Goal: Task Accomplishment & Management: Complete application form

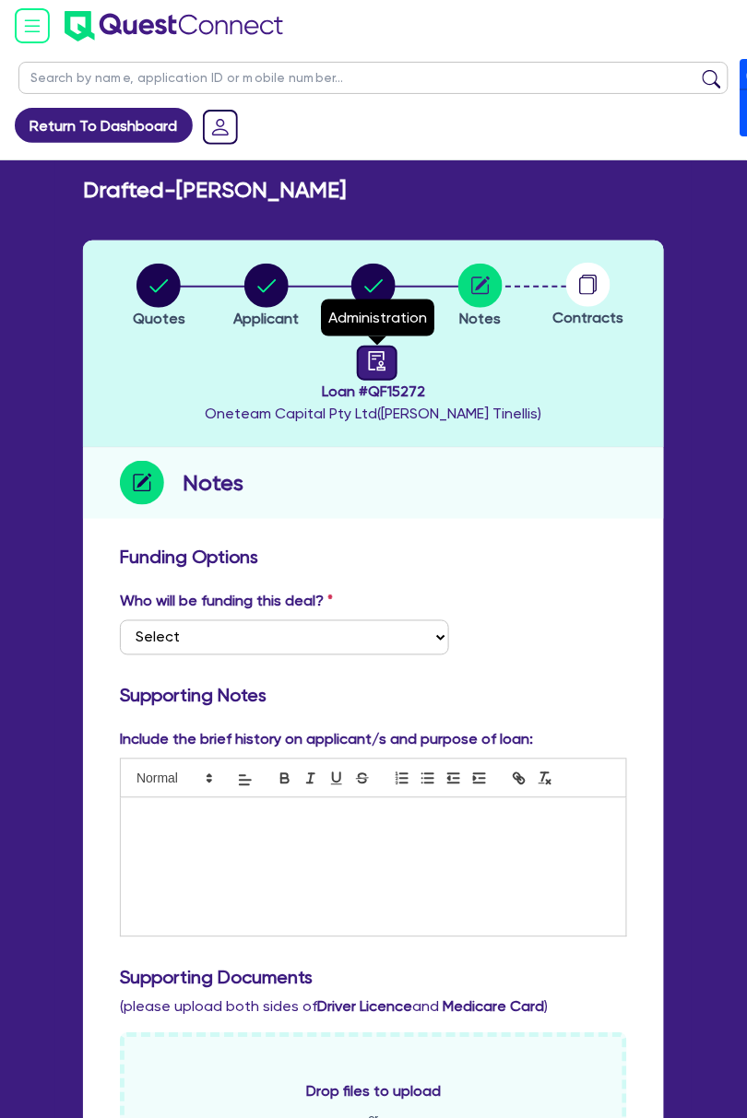
click at [358, 359] on link at bounding box center [377, 363] width 41 height 35
select select "DRAFTED_NEW"
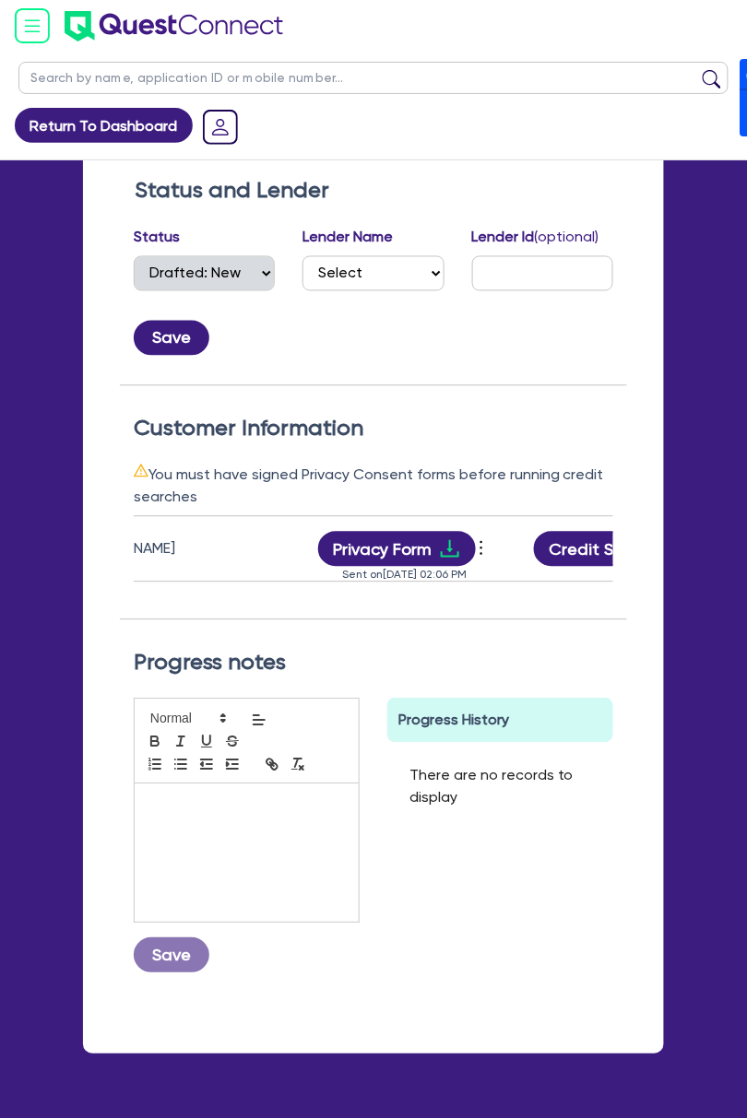
scroll to position [0, 348]
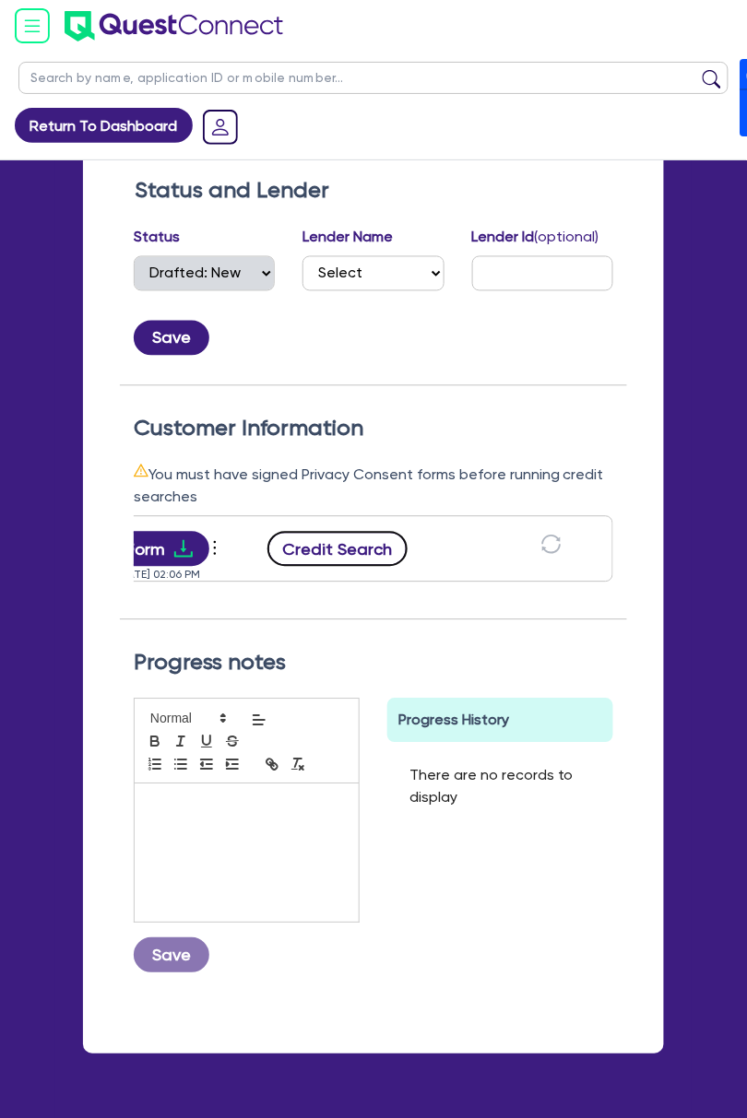
click at [384, 548] on button "Credit Search" at bounding box center [337, 549] width 140 height 35
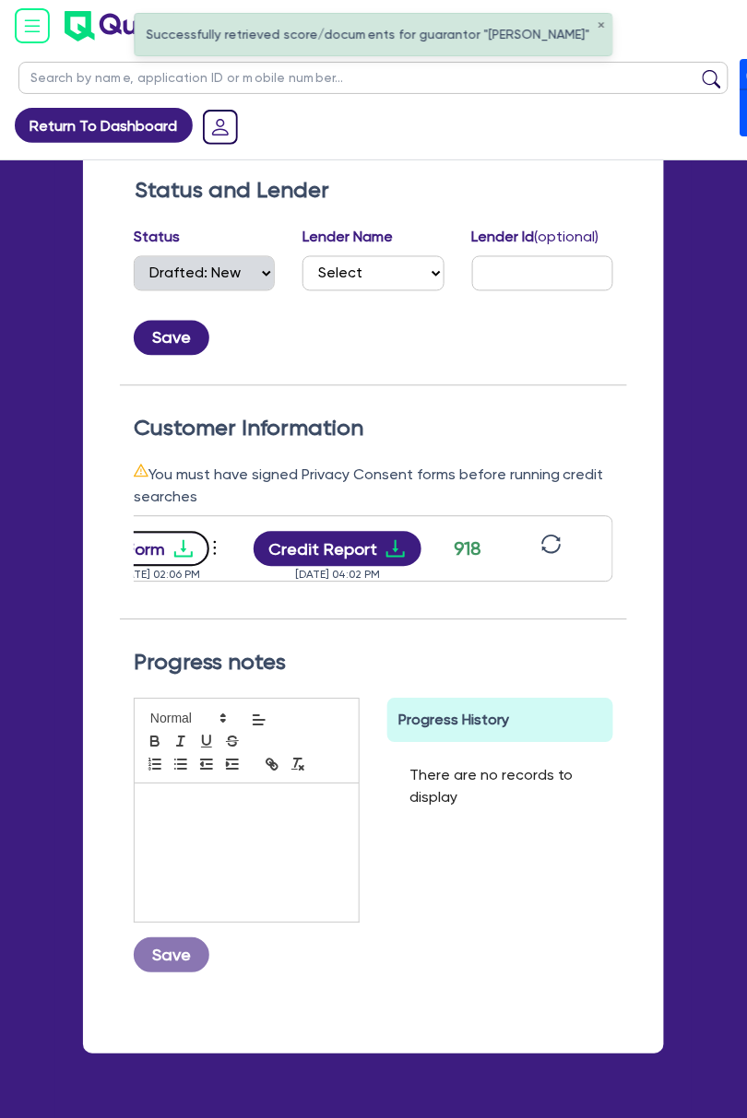
click at [175, 550] on icon "download" at bounding box center [183, 549] width 22 height 22
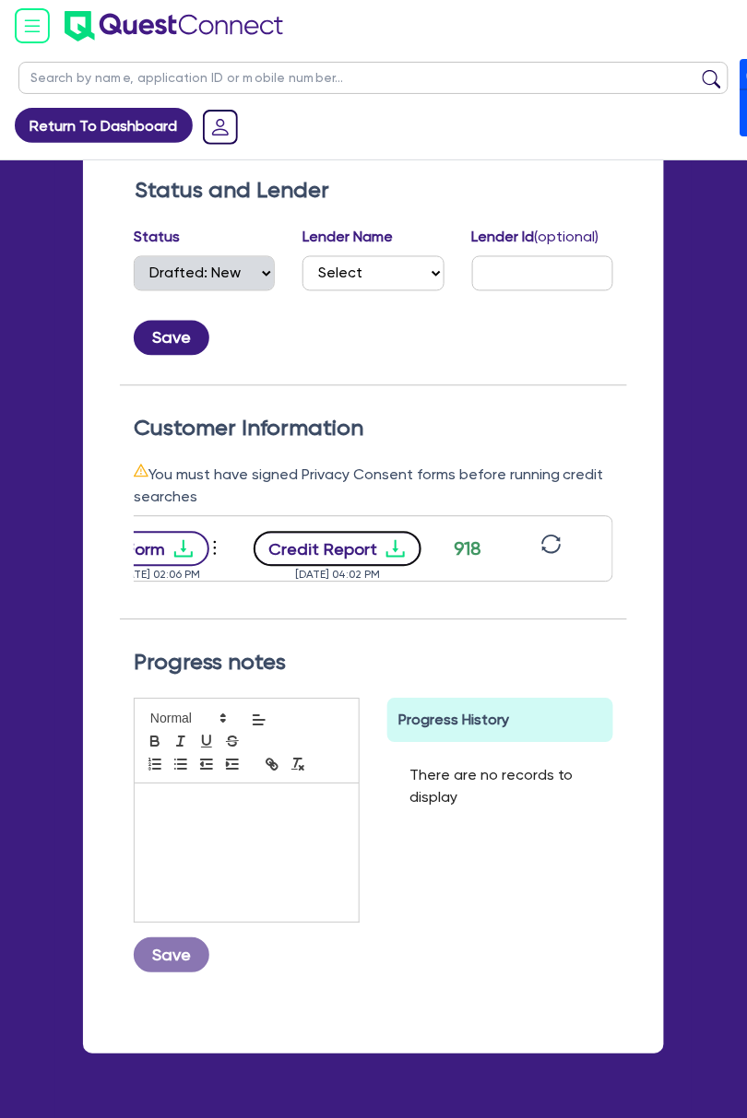
click at [312, 544] on button "Credit Report" at bounding box center [337, 549] width 169 height 35
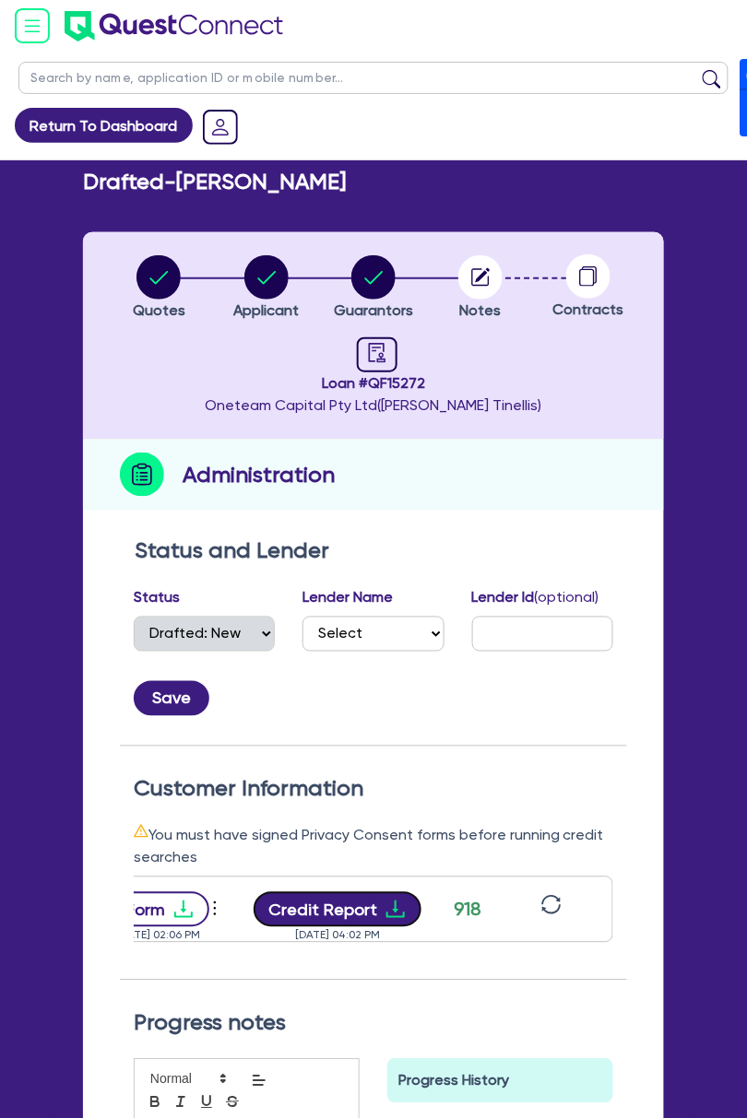
scroll to position [0, 0]
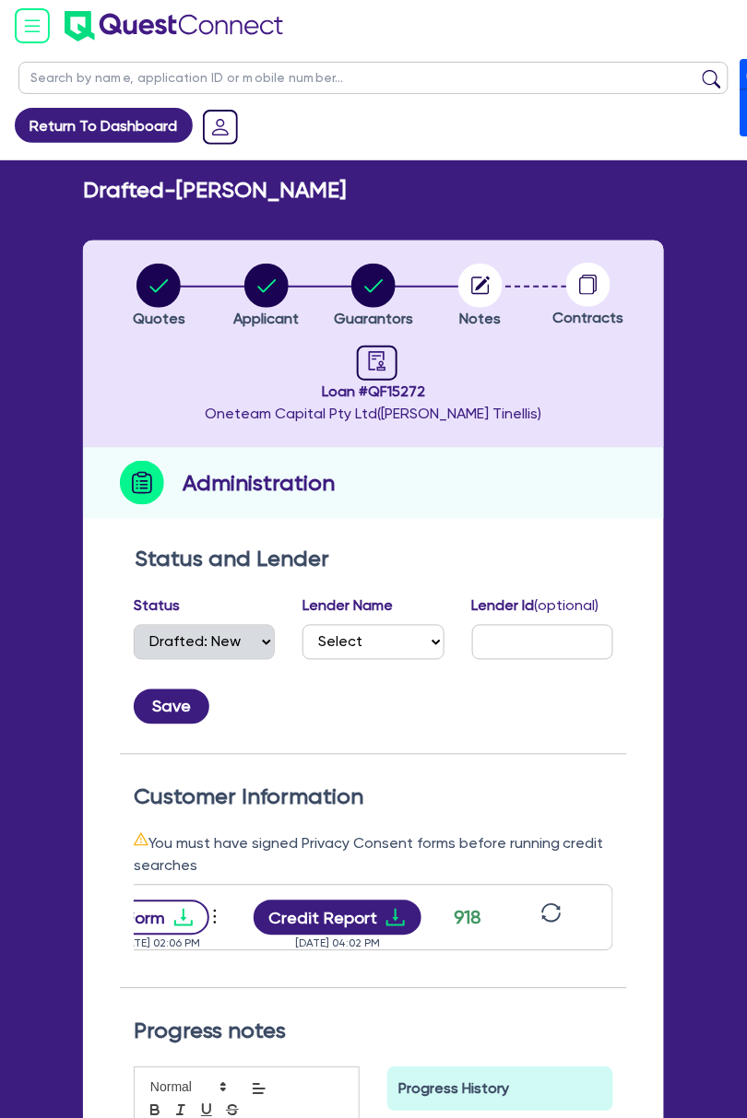
drag, startPoint x: 189, startPoint y: 185, endPoint x: 410, endPoint y: 185, distance: 221.2
click at [410, 185] on div "Drafted - [PERSON_NAME]" at bounding box center [373, 190] width 608 height 27
copy h2 "[PERSON_NAME]"
click at [255, 289] on circle "button" at bounding box center [266, 286] width 44 height 44
select select "SOLE_TRADER"
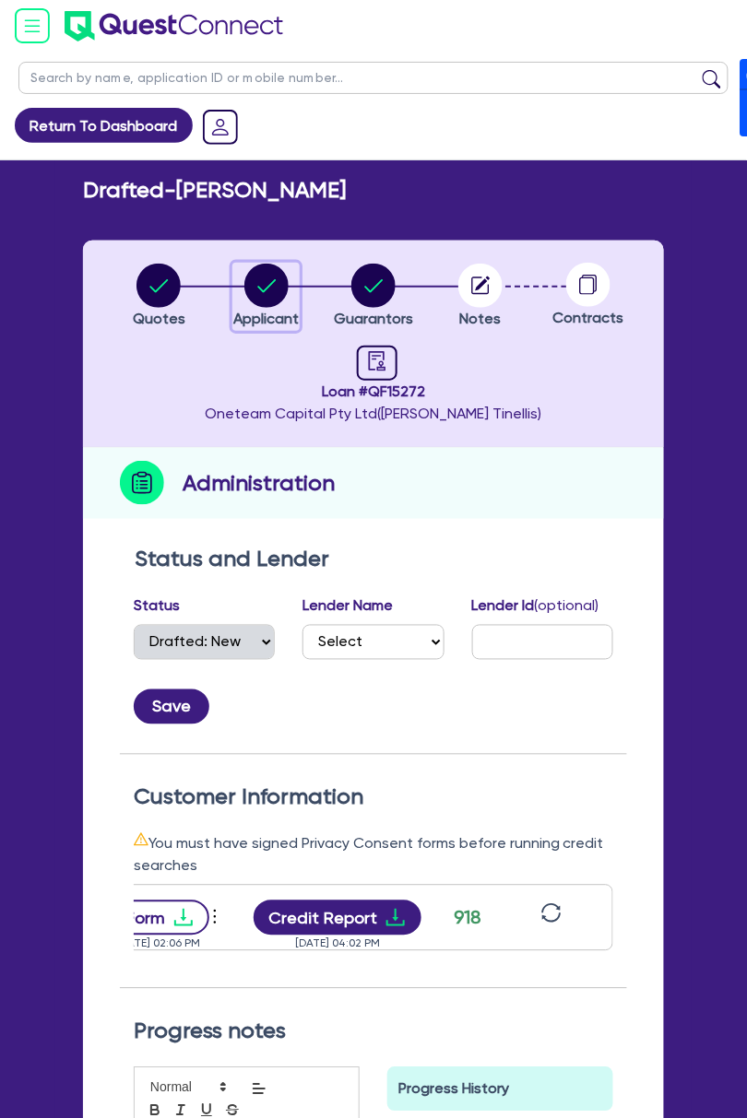
select select "ACCOMODATION_FOOD"
select select "HOTELS"
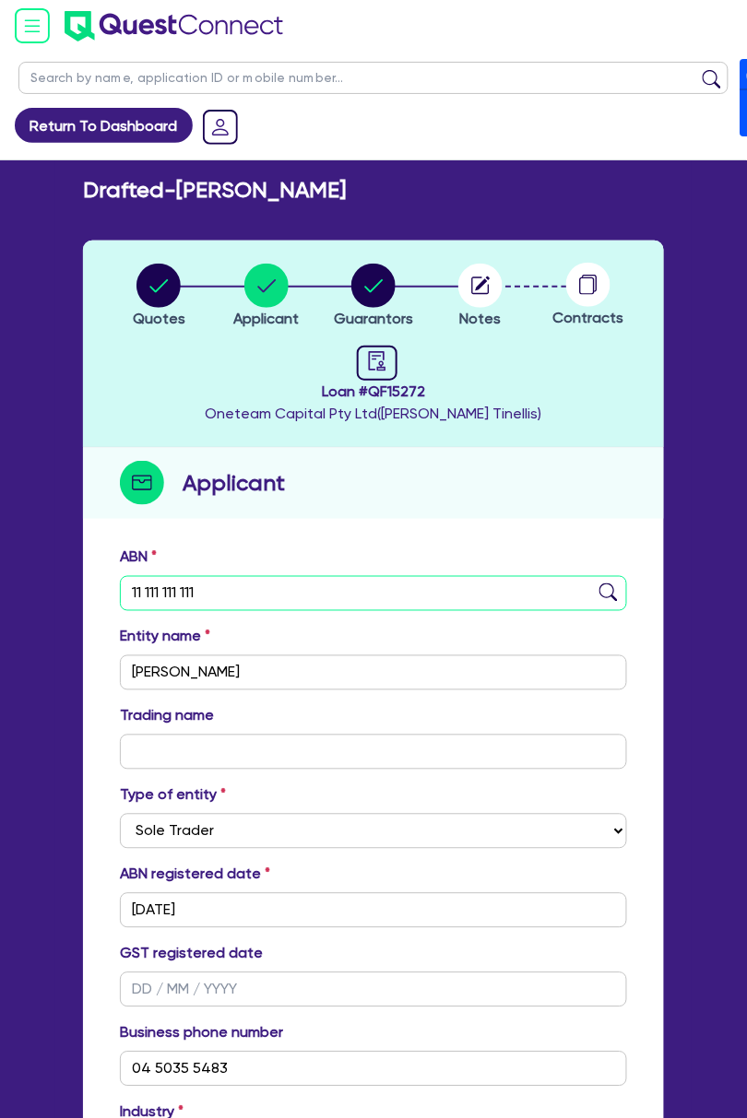
click at [253, 594] on input "11 111 111 111" at bounding box center [373, 593] width 507 height 35
paste input "text"
drag, startPoint x: 94, startPoint y: 595, endPoint x: -21, endPoint y: 595, distance: 115.2
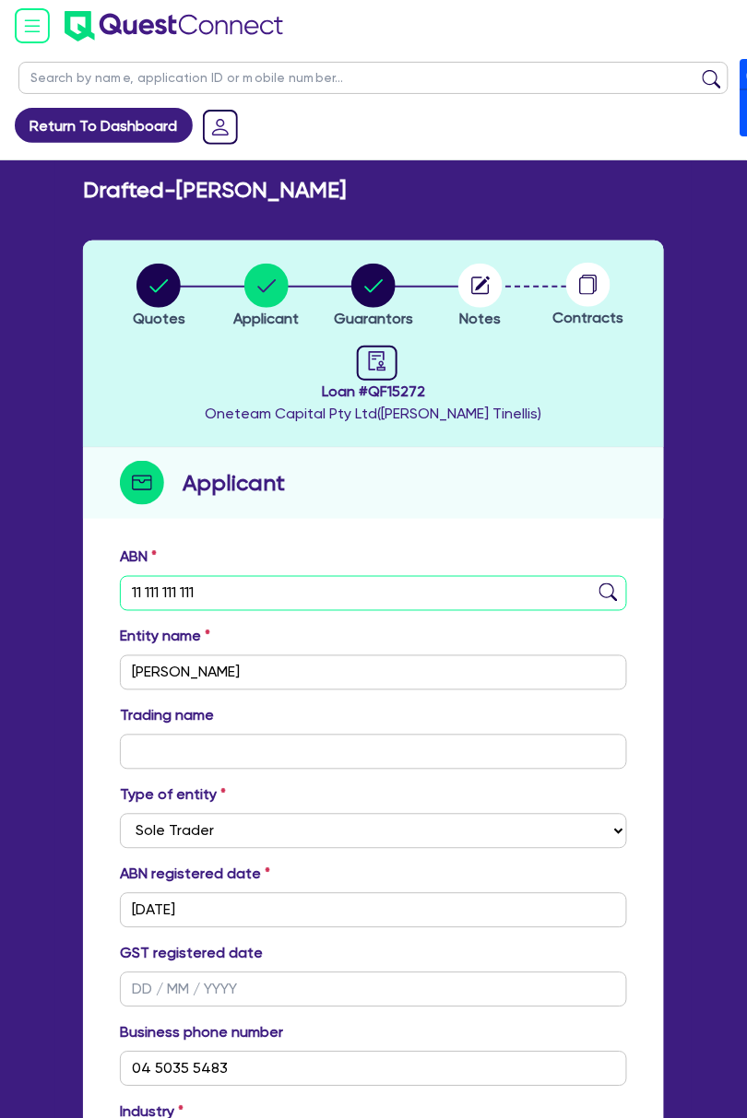
click at [0, 595] on html "Return To Dashboard Edit Profile Logout Welcome [PERSON_NAME] Dashboard Quick Q…" at bounding box center [373, 778] width 747 height 1557
paste input "50 659 604 083"
click at [345, 603] on input "50 659 604 083" at bounding box center [373, 593] width 507 height 35
type input "50 659 604 083"
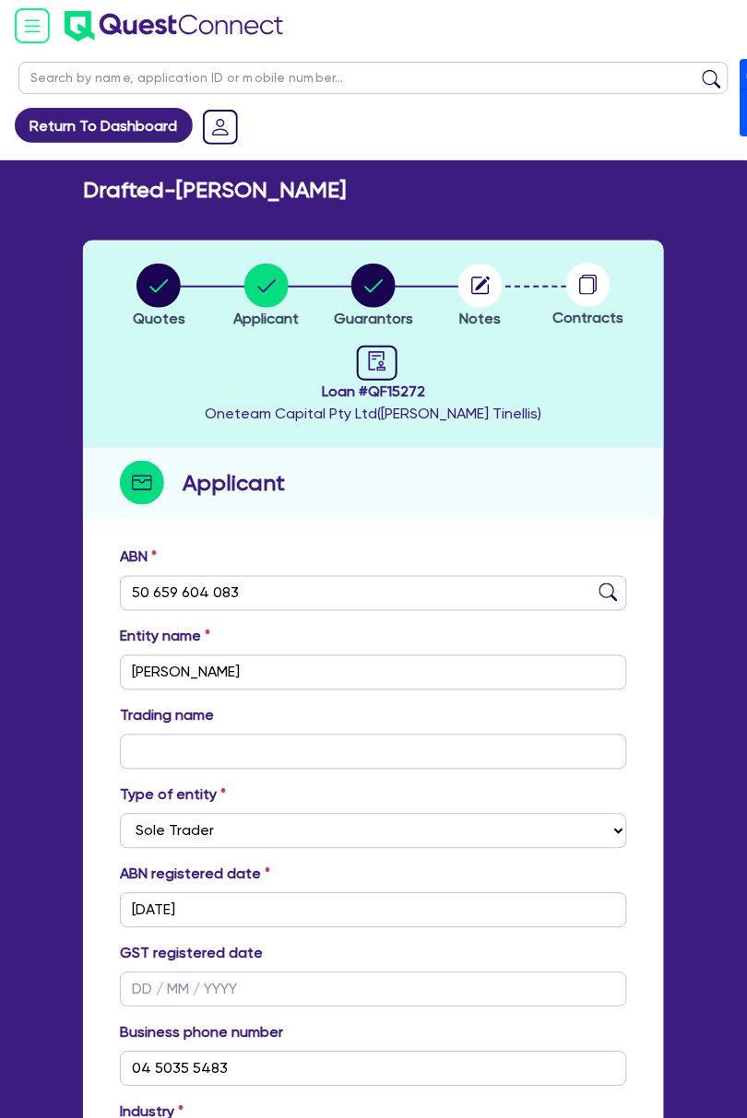
click at [380, 547] on div "ABN 50 659 604 083" at bounding box center [373, 579] width 535 height 65
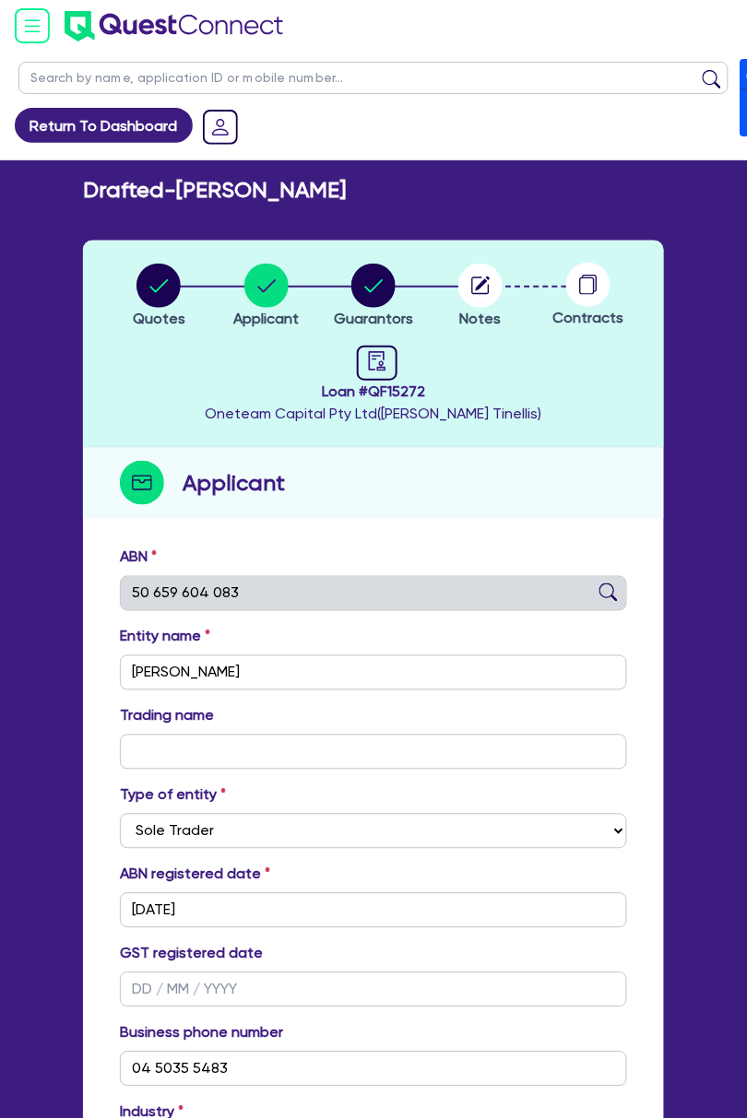
type input "NOOR DEEP INSAN PTY LTD"
select select "COMPANY"
type input "[DATE]"
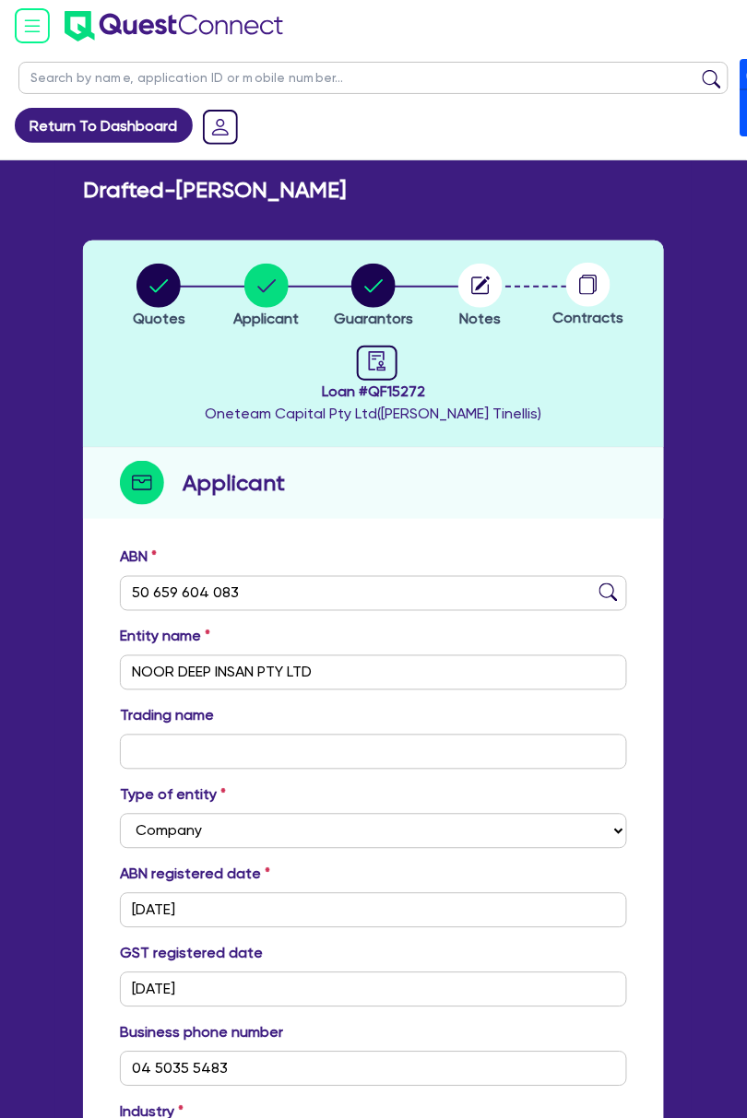
click at [389, 531] on div "Quotes Applicant [GEOGRAPHIC_DATA] Notes Contracts Loan # QF15272 Oneteam Capit…" at bounding box center [373, 843] width 581 height 1204
click at [188, 190] on h2 "Drafted - [PERSON_NAME]" at bounding box center [214, 190] width 263 height 27
click at [361, 677] on input "NOOR DEEP INSAN PTY LTD" at bounding box center [373, 672] width 507 height 35
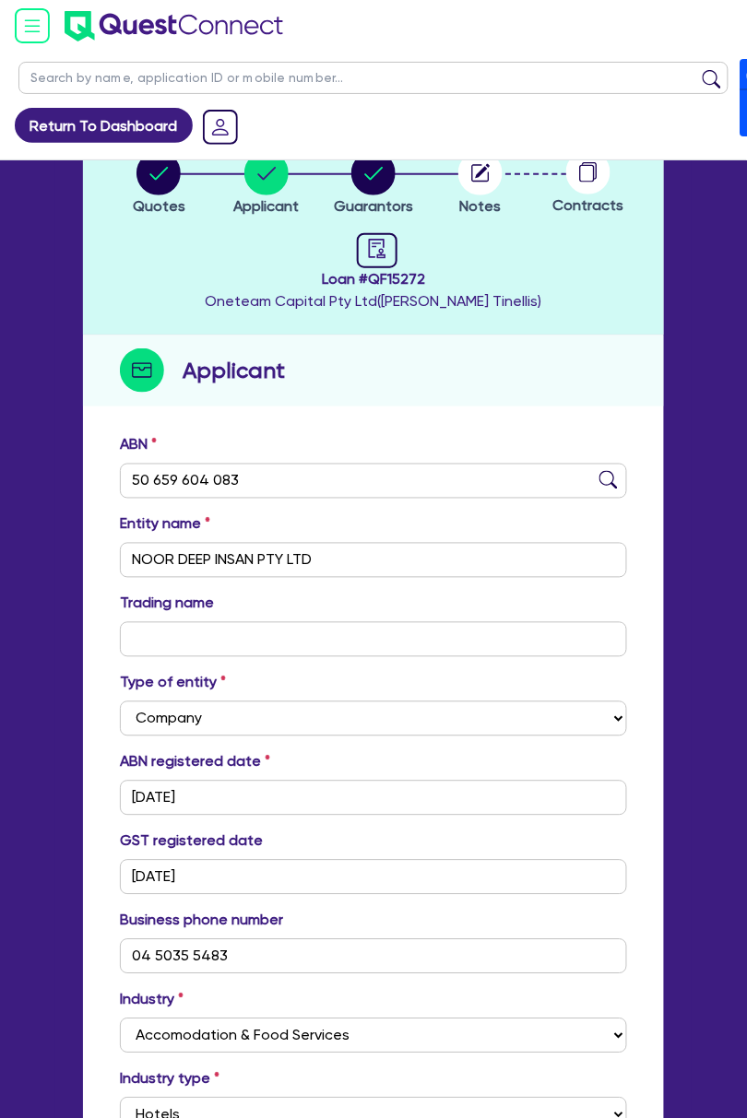
scroll to position [123, 0]
